Goal: Check status: Check status

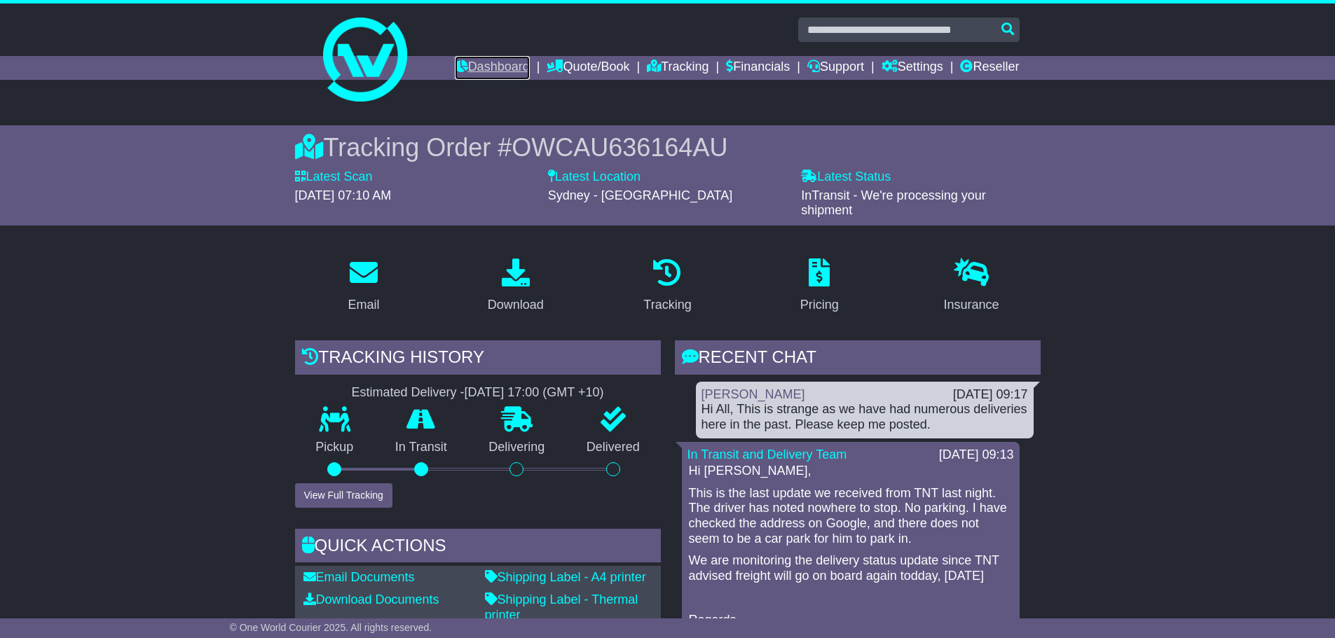
click at [458, 63] on link "Dashboard" at bounding box center [492, 68] width 75 height 24
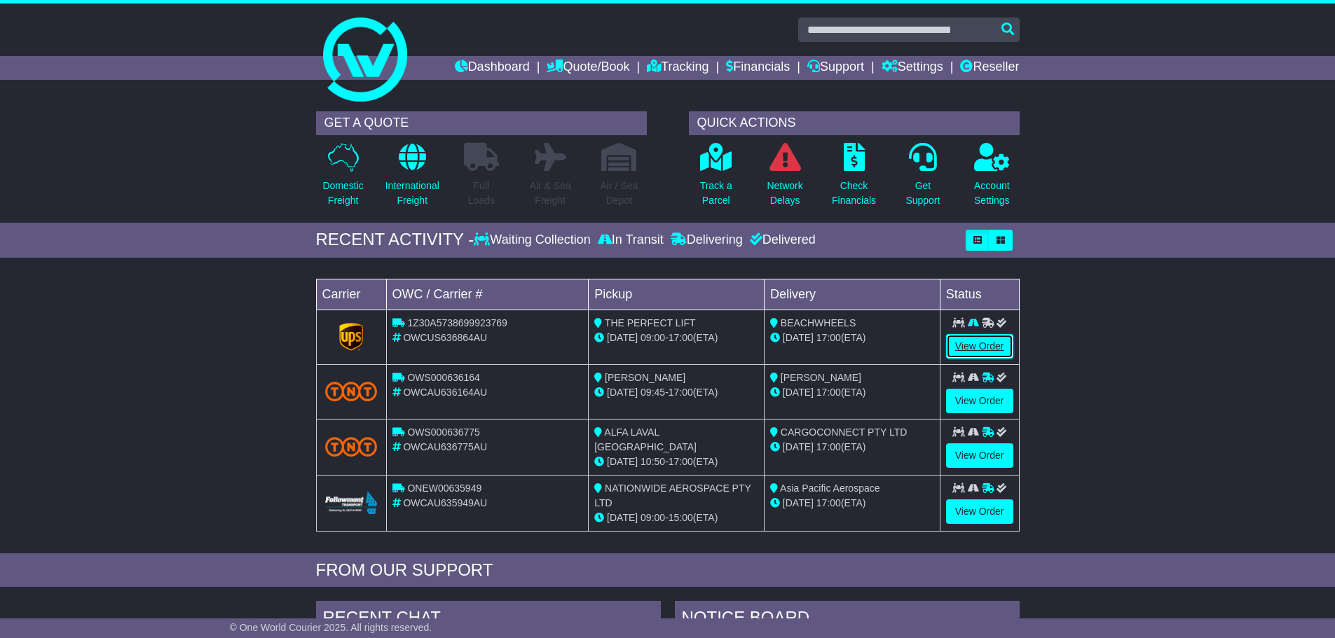
click at [979, 343] on link "View Order" at bounding box center [979, 346] width 67 height 25
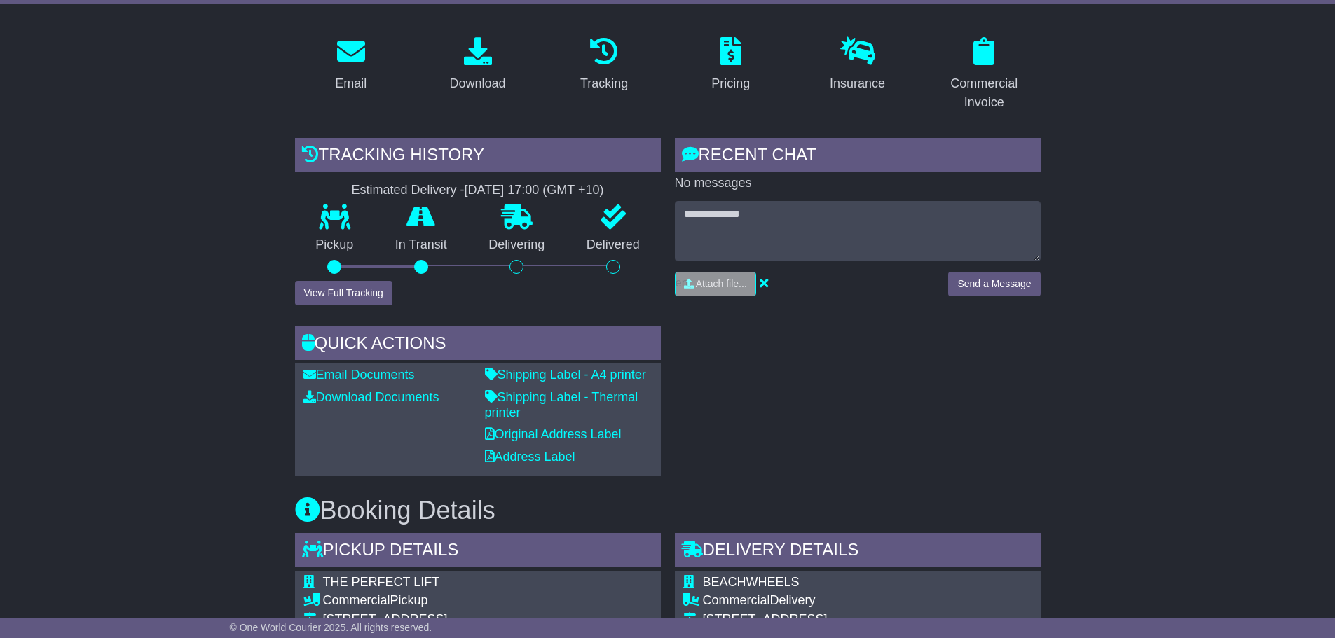
scroll to position [210, 0]
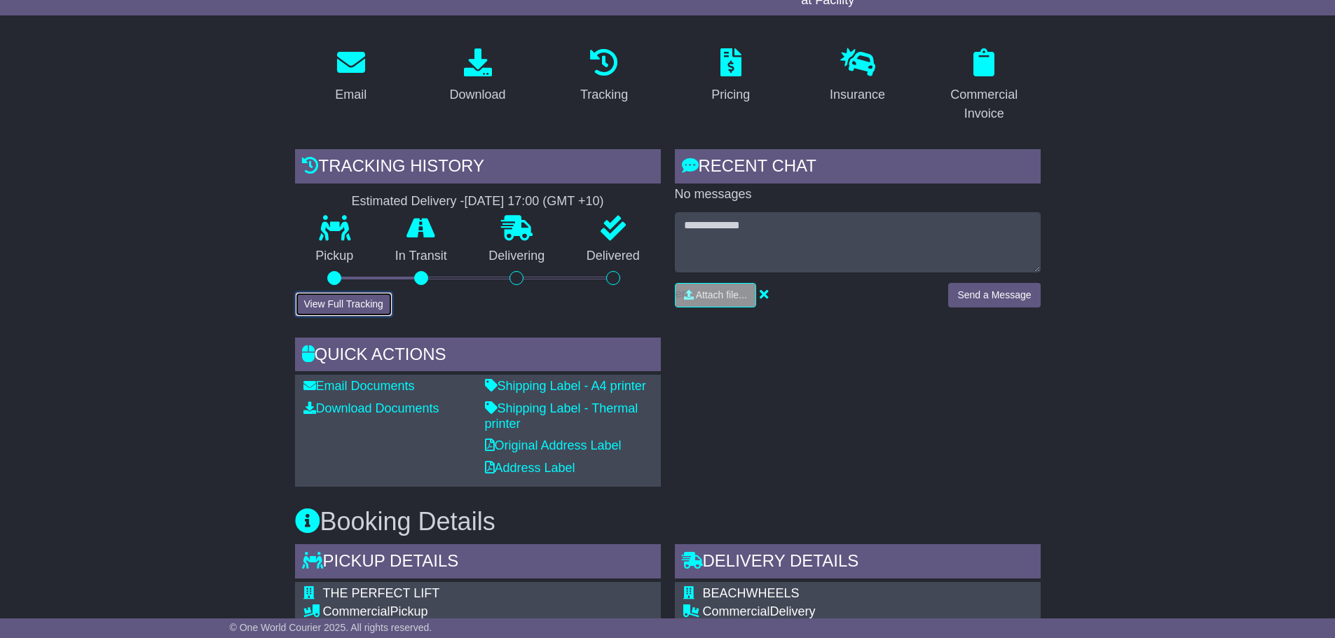
click at [354, 296] on button "View Full Tracking" at bounding box center [343, 304] width 97 height 25
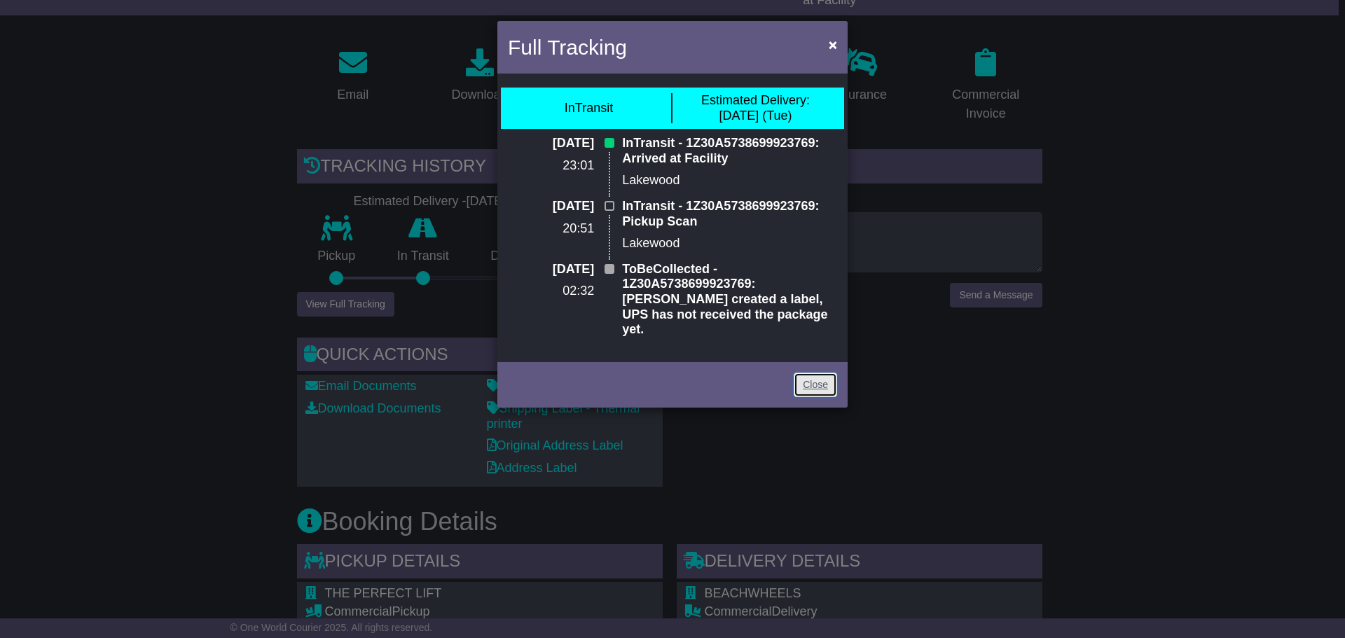
click at [821, 373] on link "Close" at bounding box center [815, 385] width 43 height 25
